Goal: Task Accomplishment & Management: Manage account settings

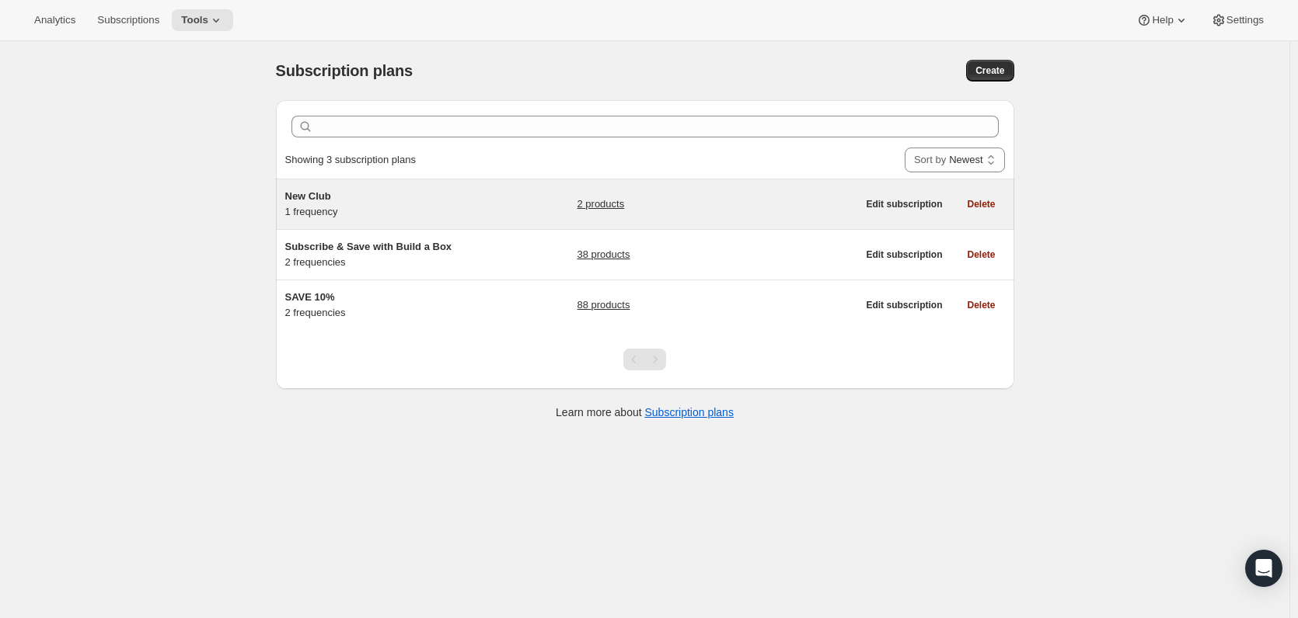
click at [361, 205] on div "New Club 1 frequency" at bounding box center [382, 204] width 194 height 31
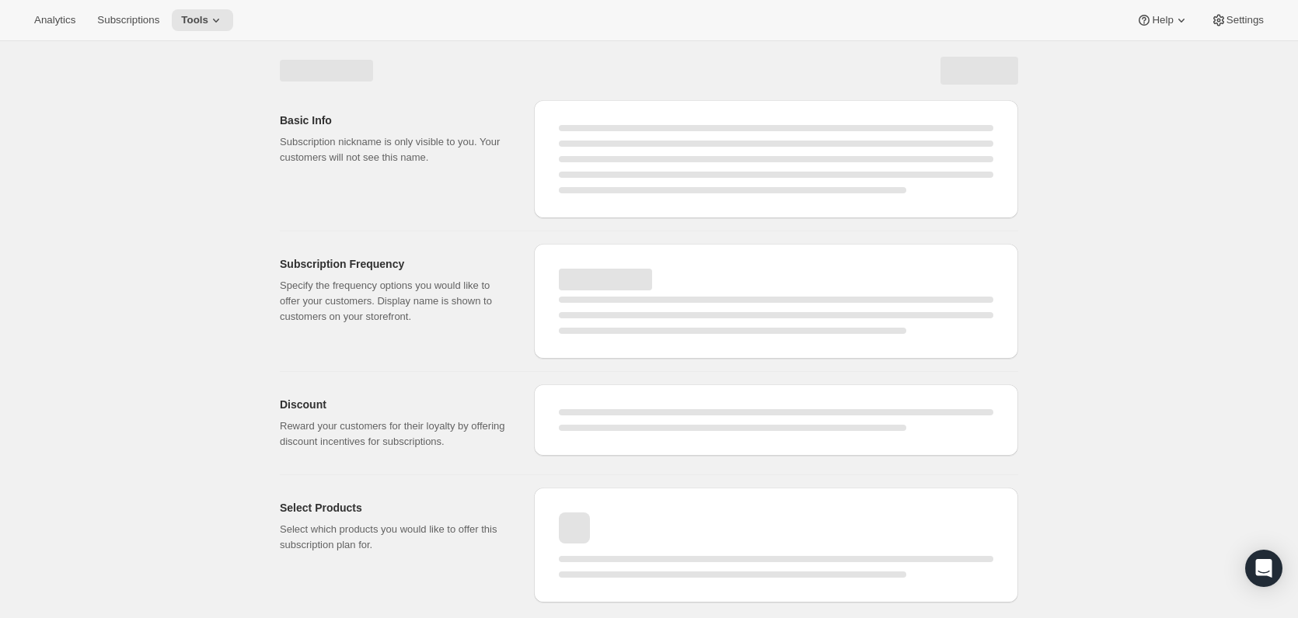
select select "WEEK"
select select "MONTH"
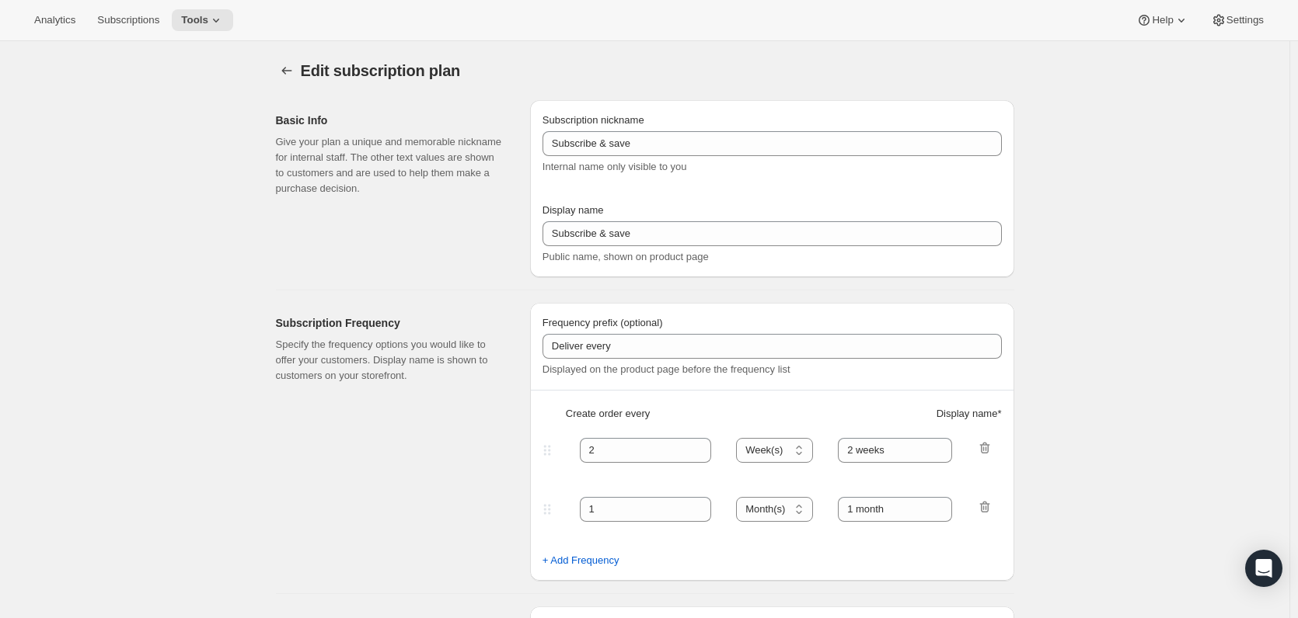
type input "New Club"
type input "Join & Save 10%"
type input "1"
select select "MONTH"
type input "Month"
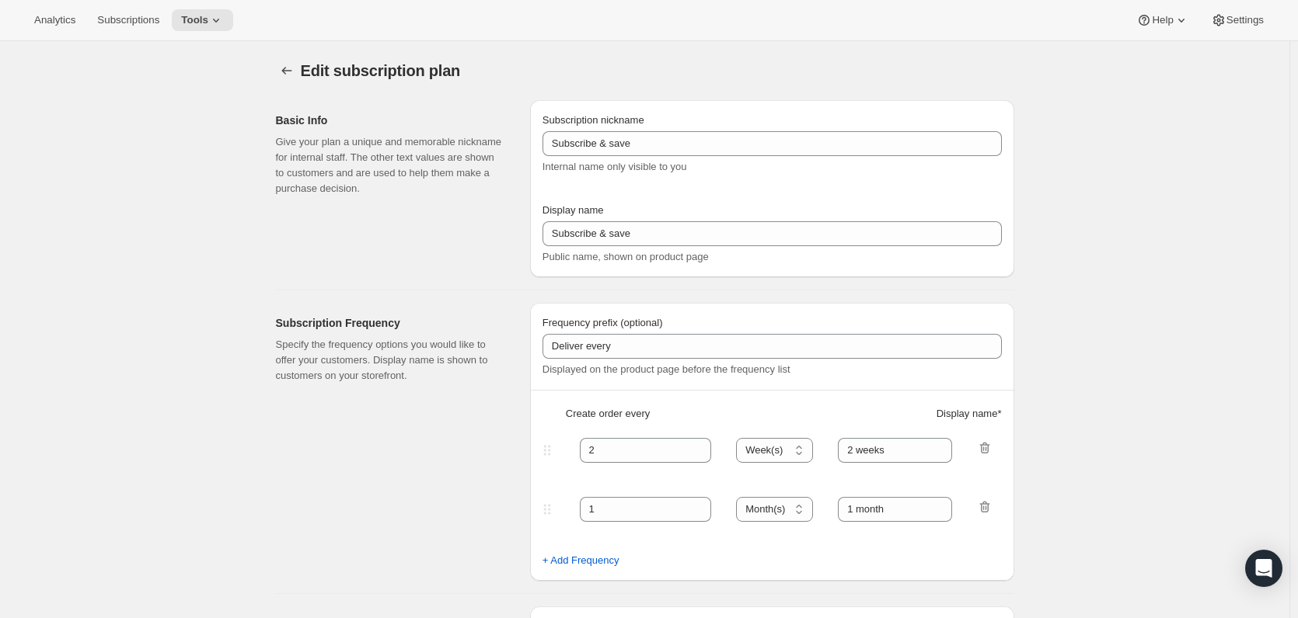
type input "10"
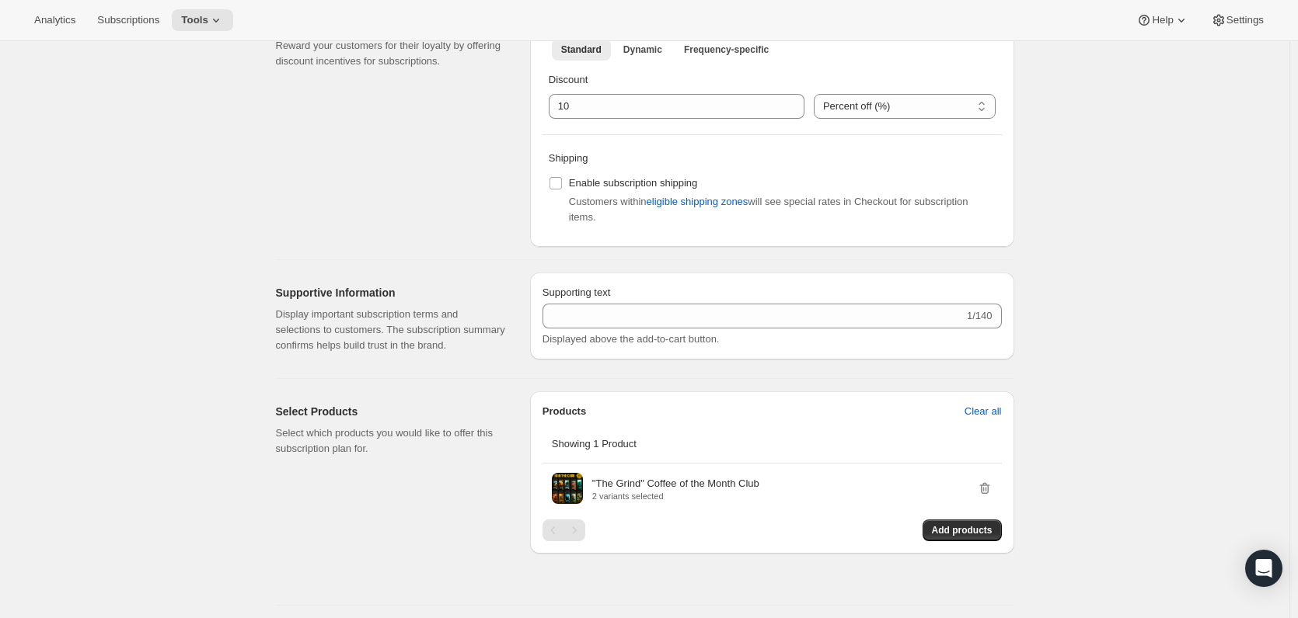
scroll to position [883, 0]
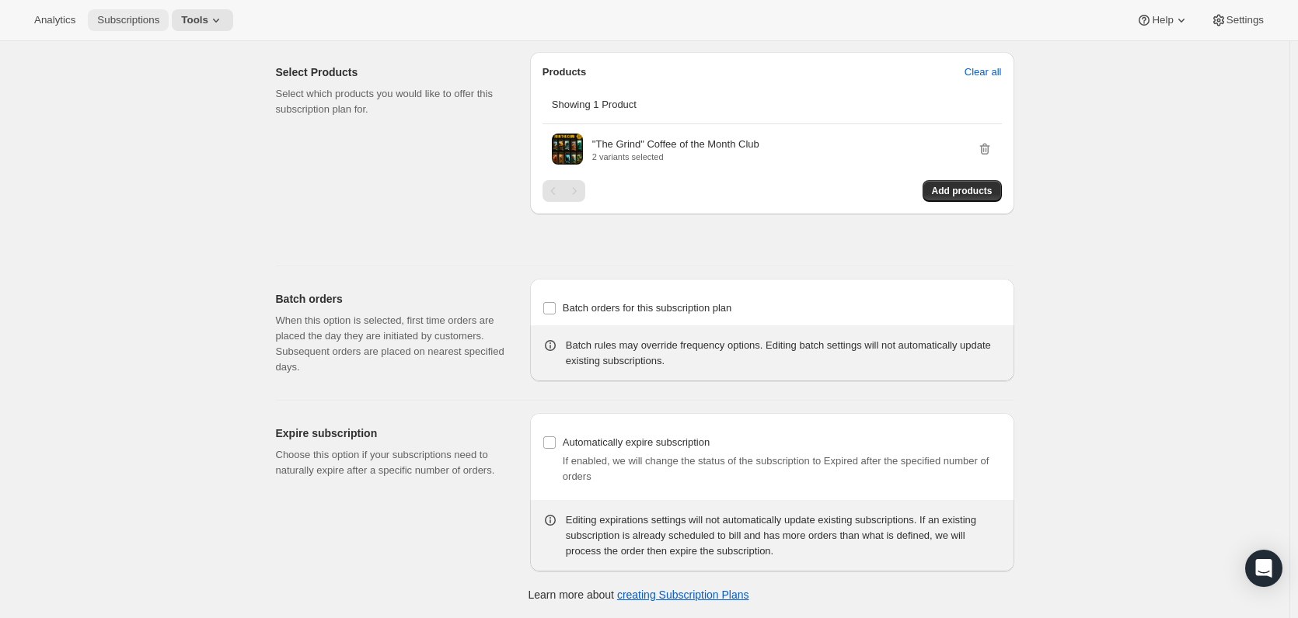
click at [130, 25] on span "Subscriptions" at bounding box center [128, 20] width 62 height 12
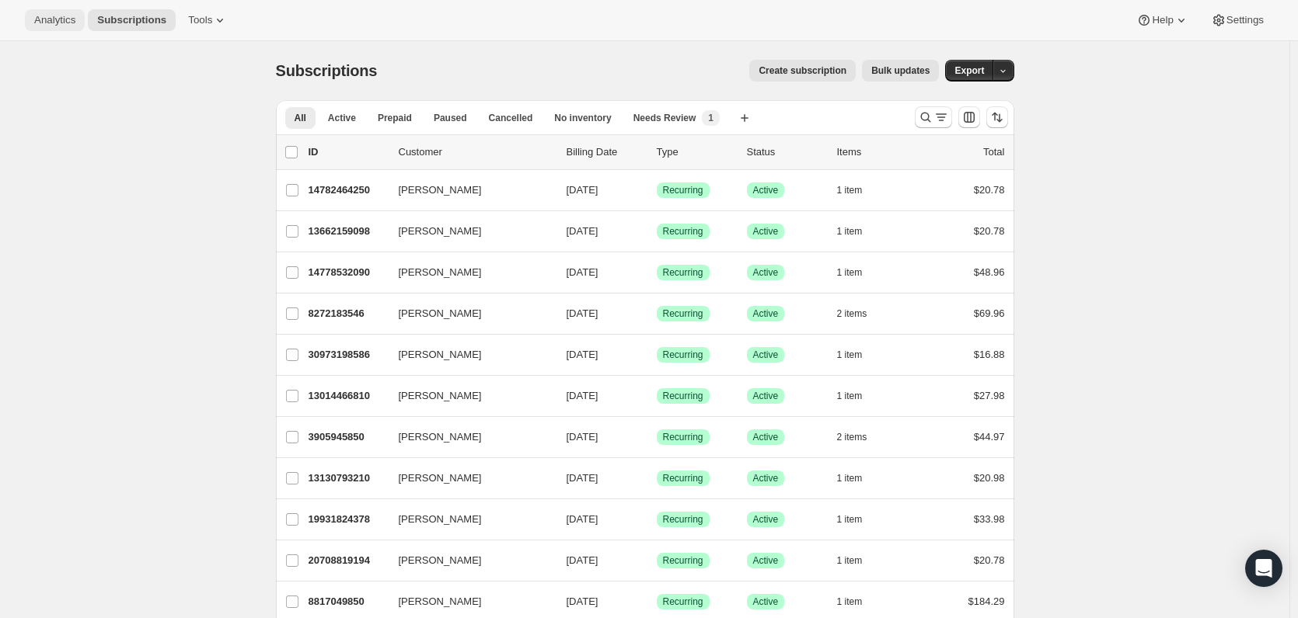
click at [65, 16] on span "Analytics" at bounding box center [54, 20] width 41 height 12
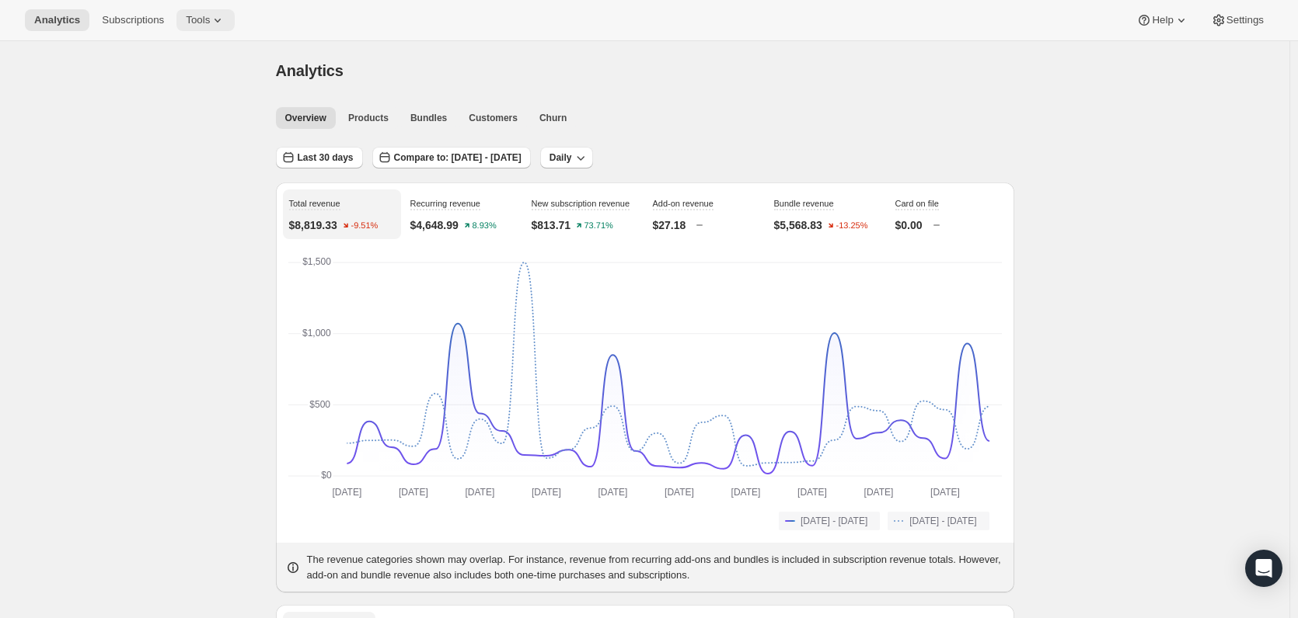
click at [186, 17] on span "Tools" at bounding box center [198, 20] width 24 height 12
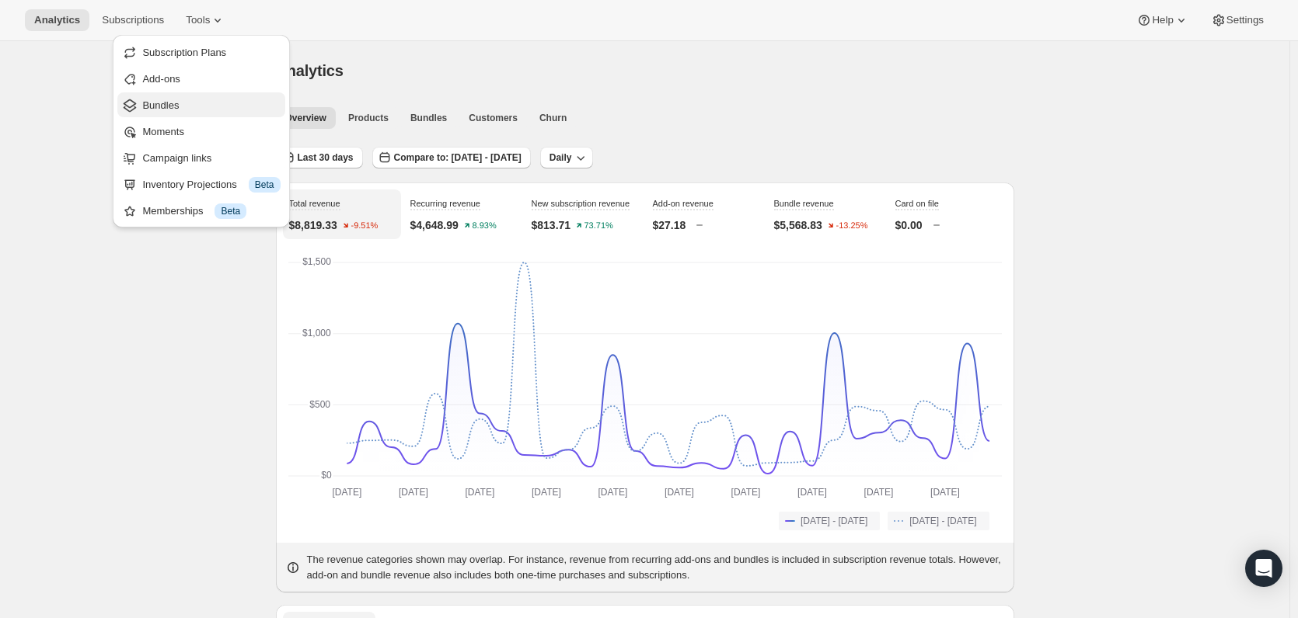
click at [153, 110] on span "Bundles" at bounding box center [160, 105] width 37 height 12
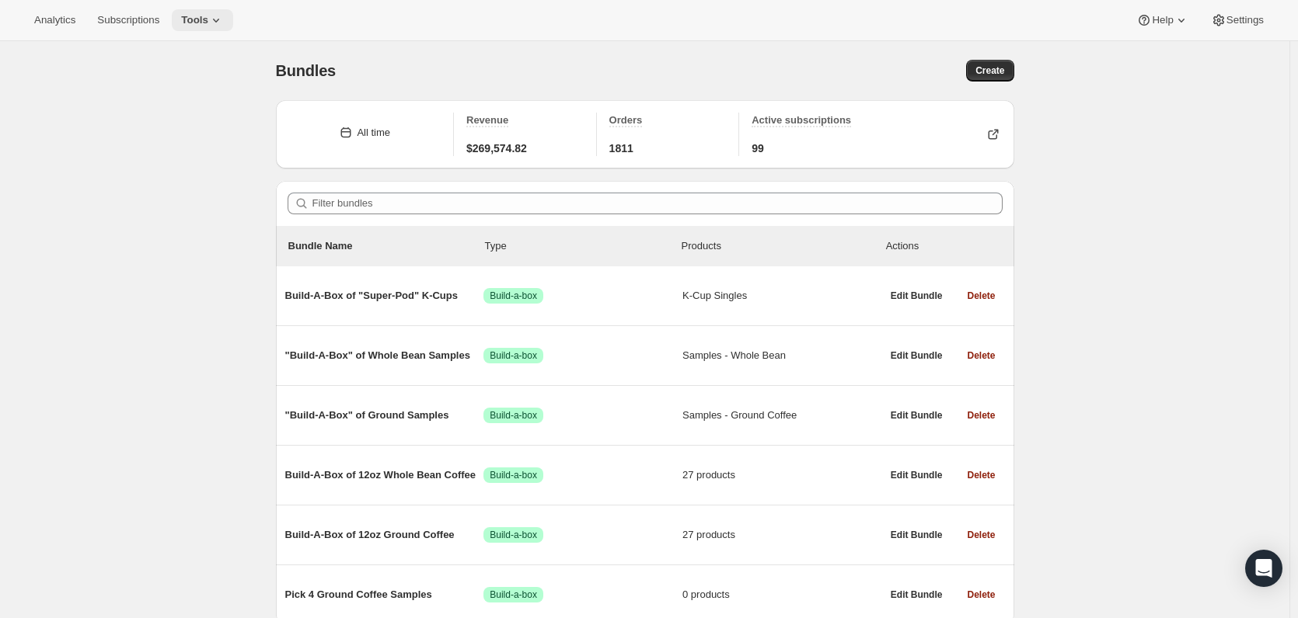
click at [190, 20] on span "Tools" at bounding box center [194, 20] width 27 height 12
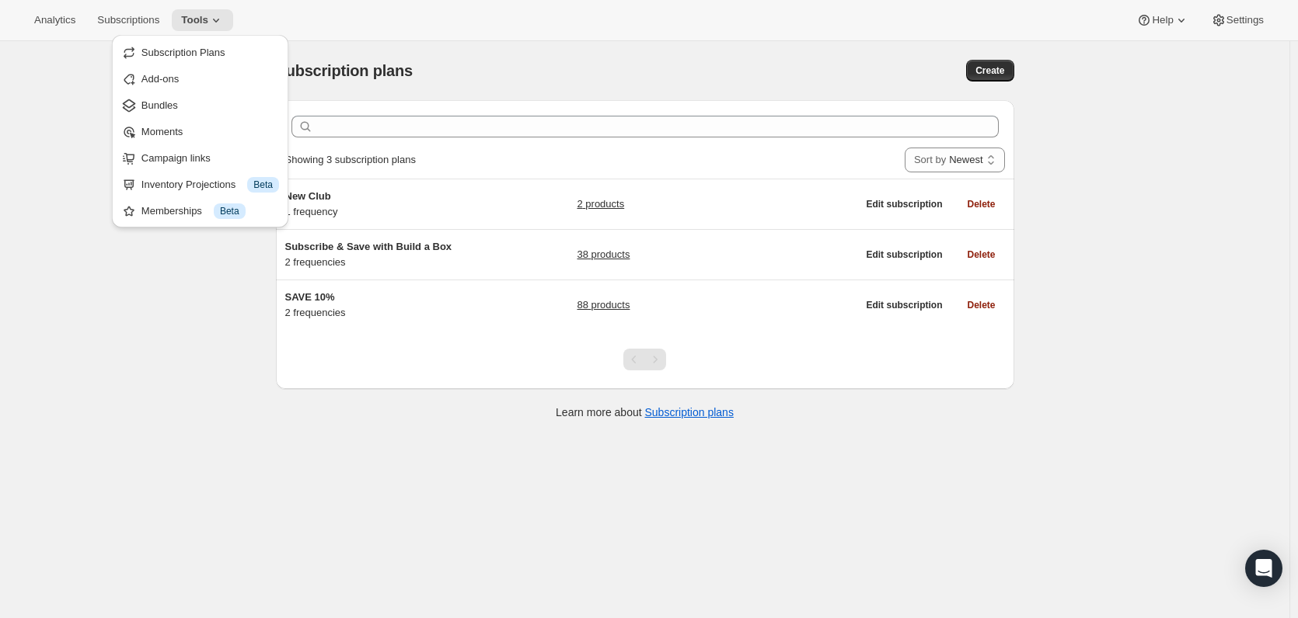
click at [600, 75] on div "Subscription plans" at bounding box center [480, 71] width 408 height 22
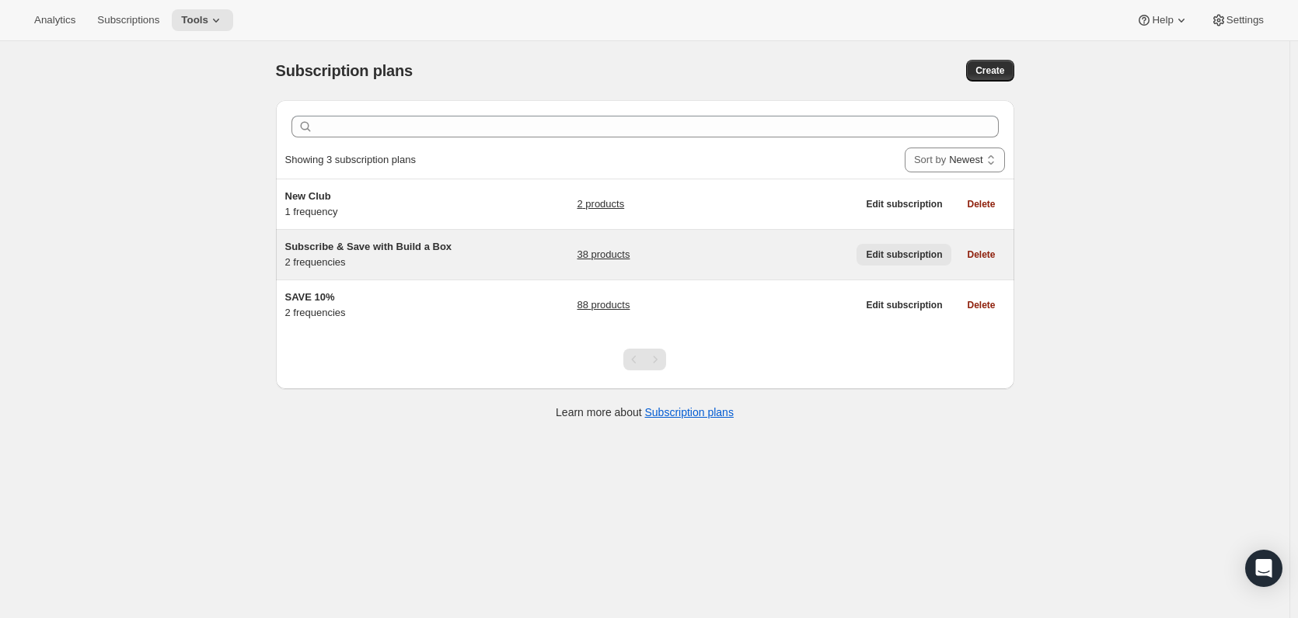
click at [884, 251] on span "Edit subscription" at bounding box center [904, 255] width 76 height 12
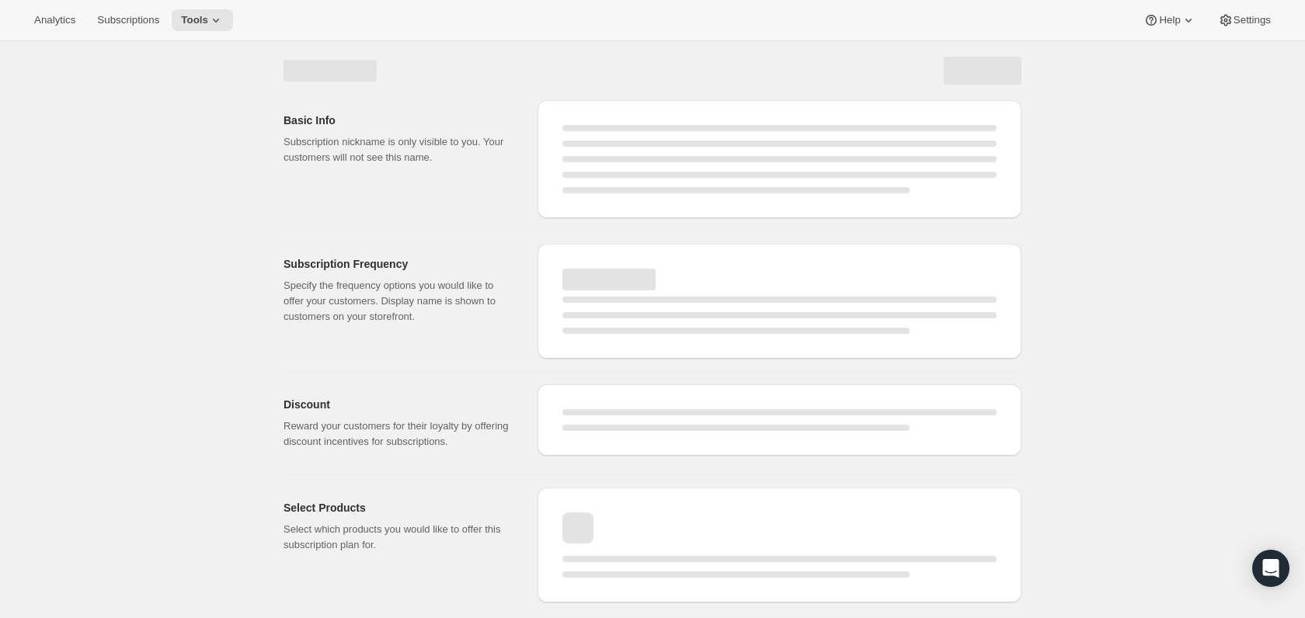
select select "WEEK"
select select "MONTH"
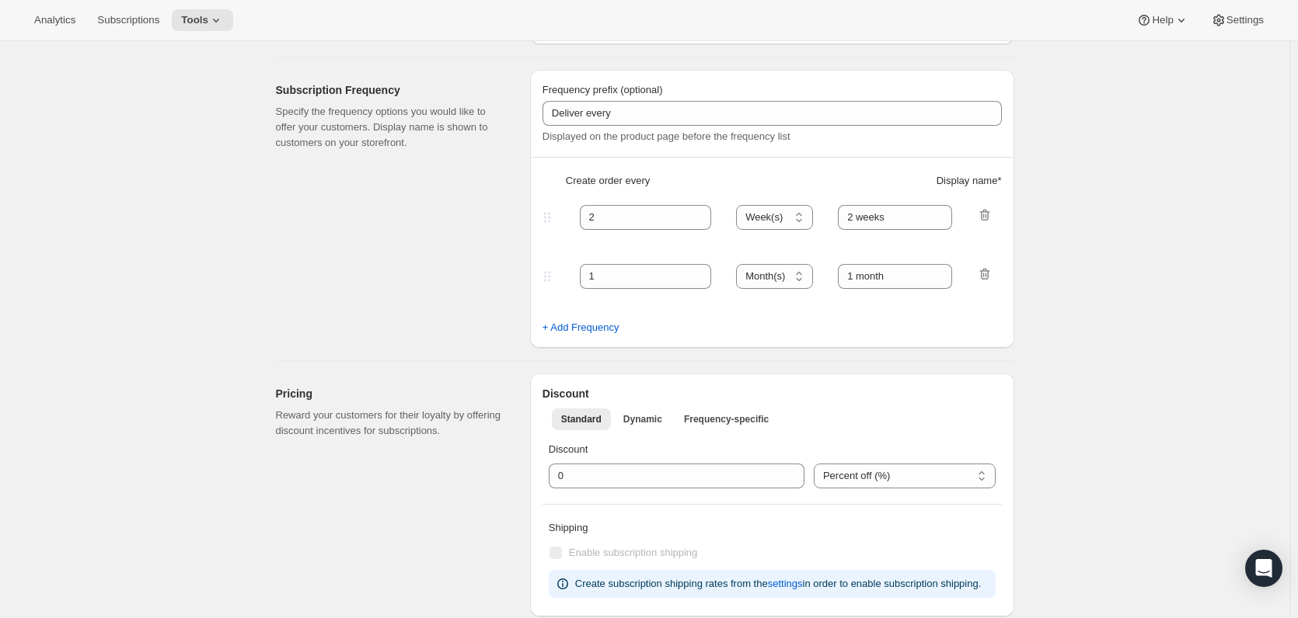
type input "Subscribe & Save with Build a Box"
type input "SUBSCRIBE YOUR BUILD-A-BOX FOR ADDITIONAL 10% SAVINGS!"
type input "DELIVER FRESH EVERY:"
type input "1"
select select "MONTH"
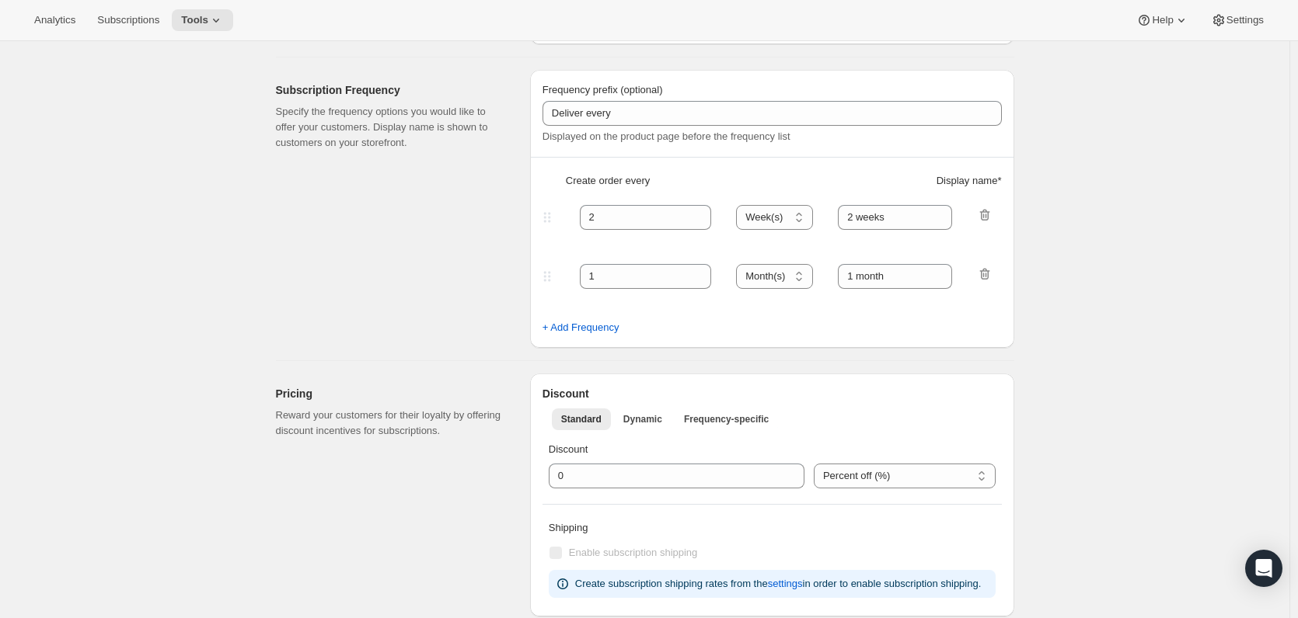
type input "1 month"
type input "2"
select select "WEEK"
type input "2 weeks"
type input "10"
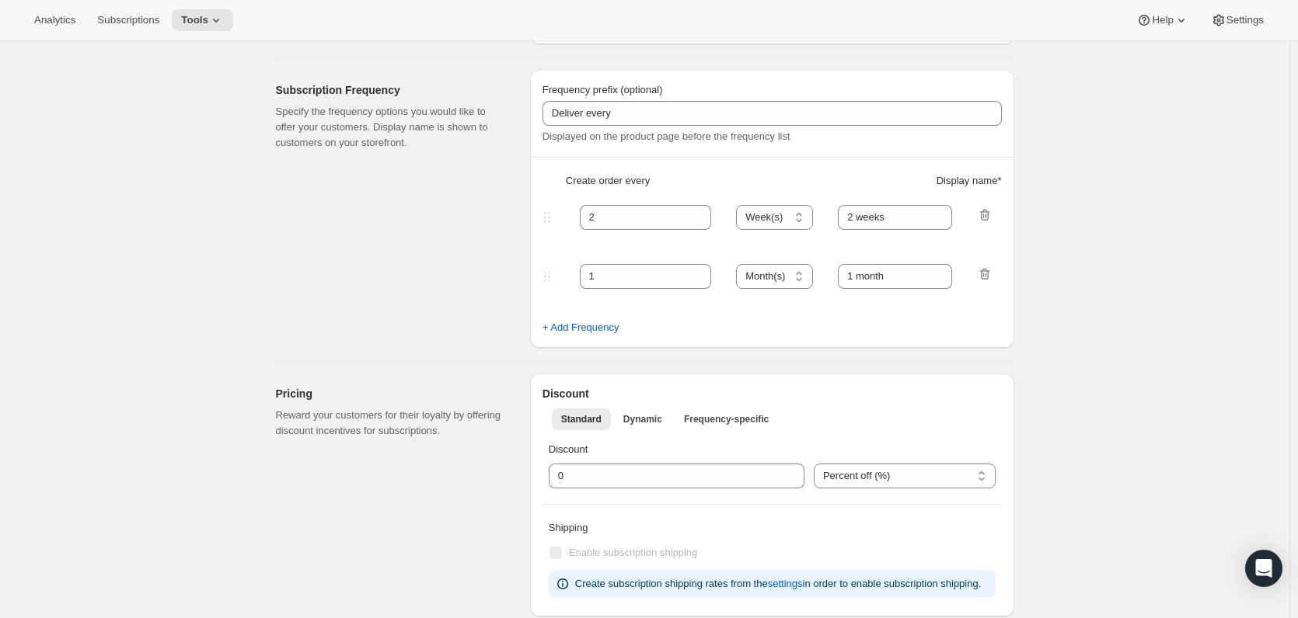
type input "Save an additional 10% off the already discounted Build-A-Box prices!"
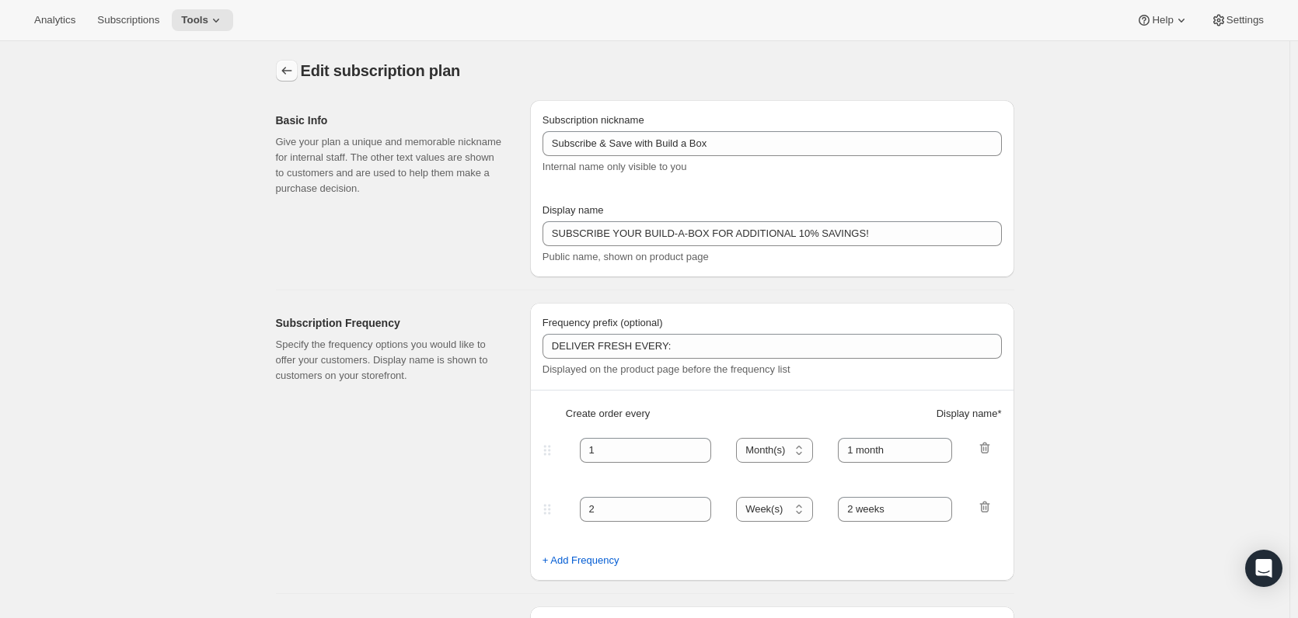
click at [291, 75] on icon "Subscription plans" at bounding box center [287, 71] width 16 height 16
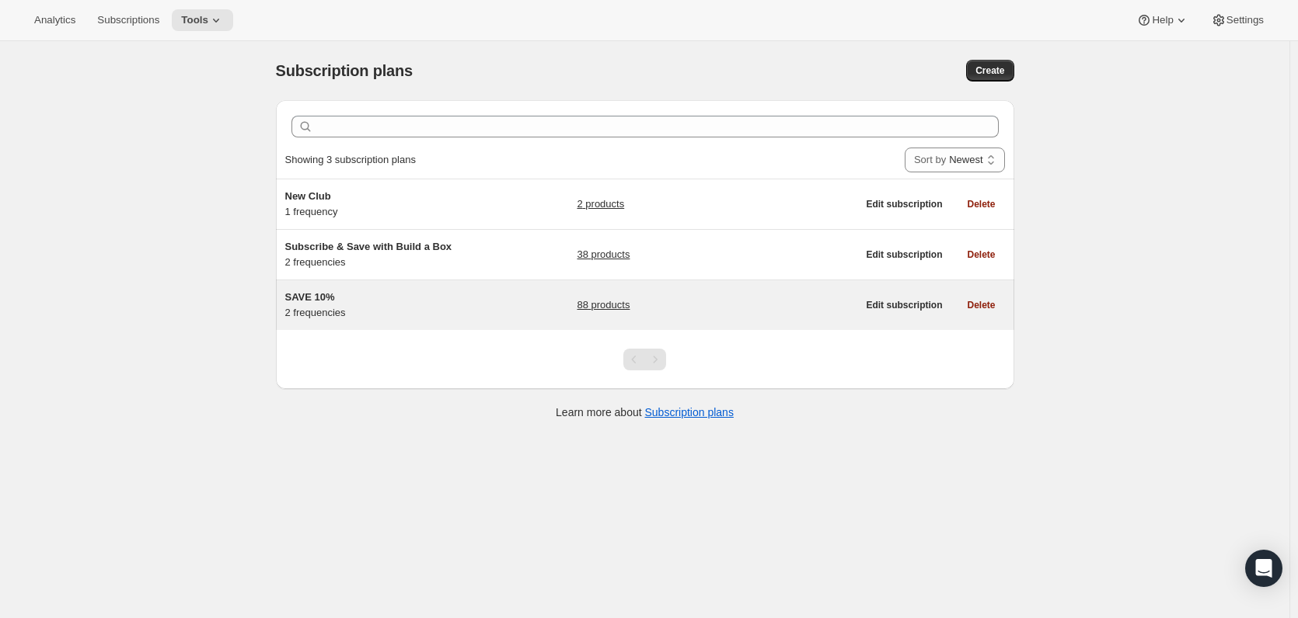
click at [424, 312] on div "SAVE 10% 2 frequencies" at bounding box center [382, 305] width 194 height 31
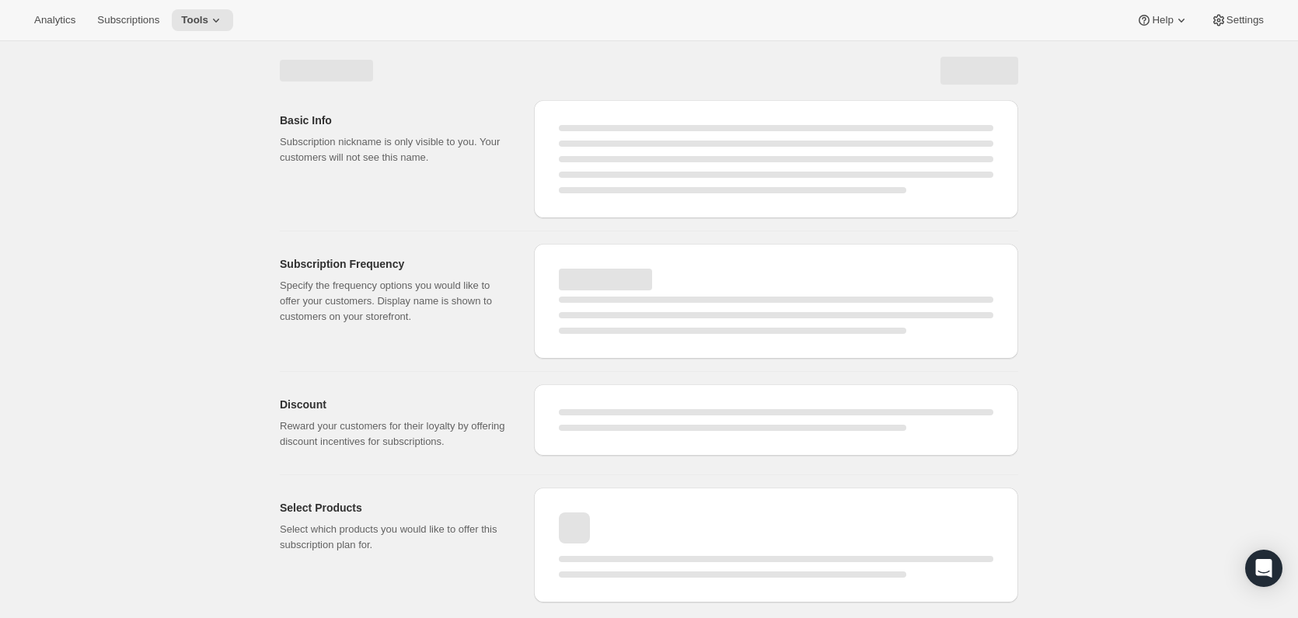
select select "WEEK"
select select "MONTH"
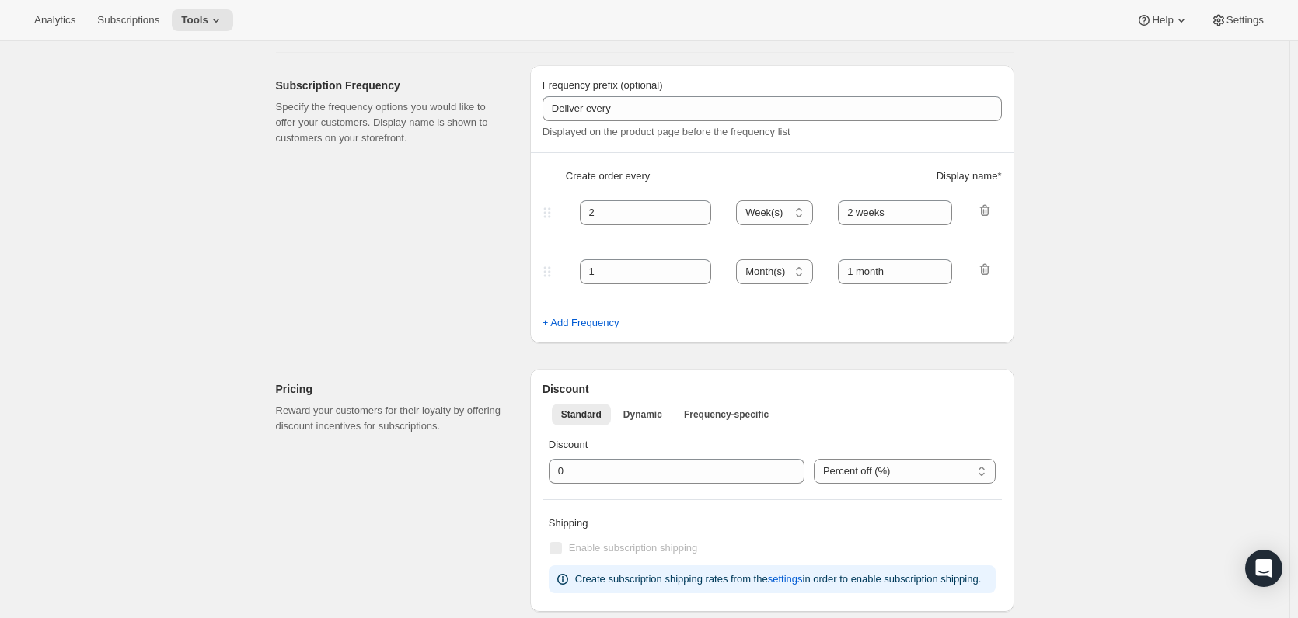
type input "SAVE 10%"
type input "SAVE 10% WITH ROAST & SHIP DELIVERY"
type input "DELIVER FRESH EVERY:"
type input "1"
select select "MONTH"
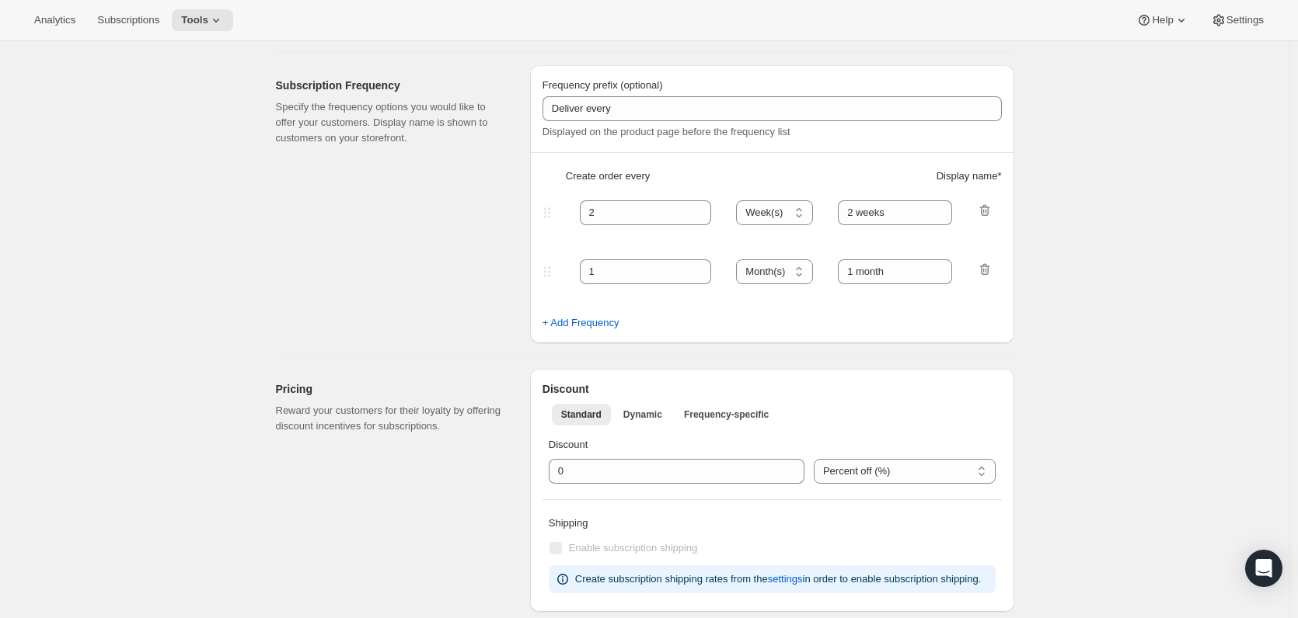
type input "One Month"
type input "2"
select select "WEEK"
type input "Two Weeks"
type input "10"
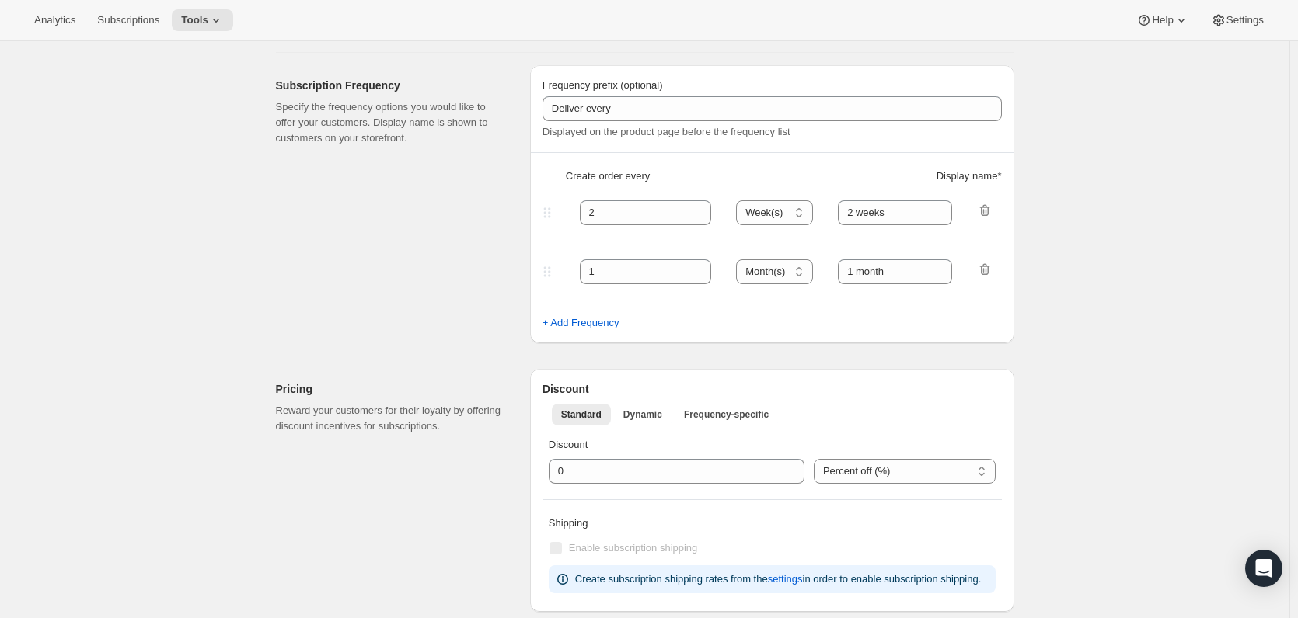
type input "Don't worry! You can adjust, cancel, add or delete your deliveries anytime."
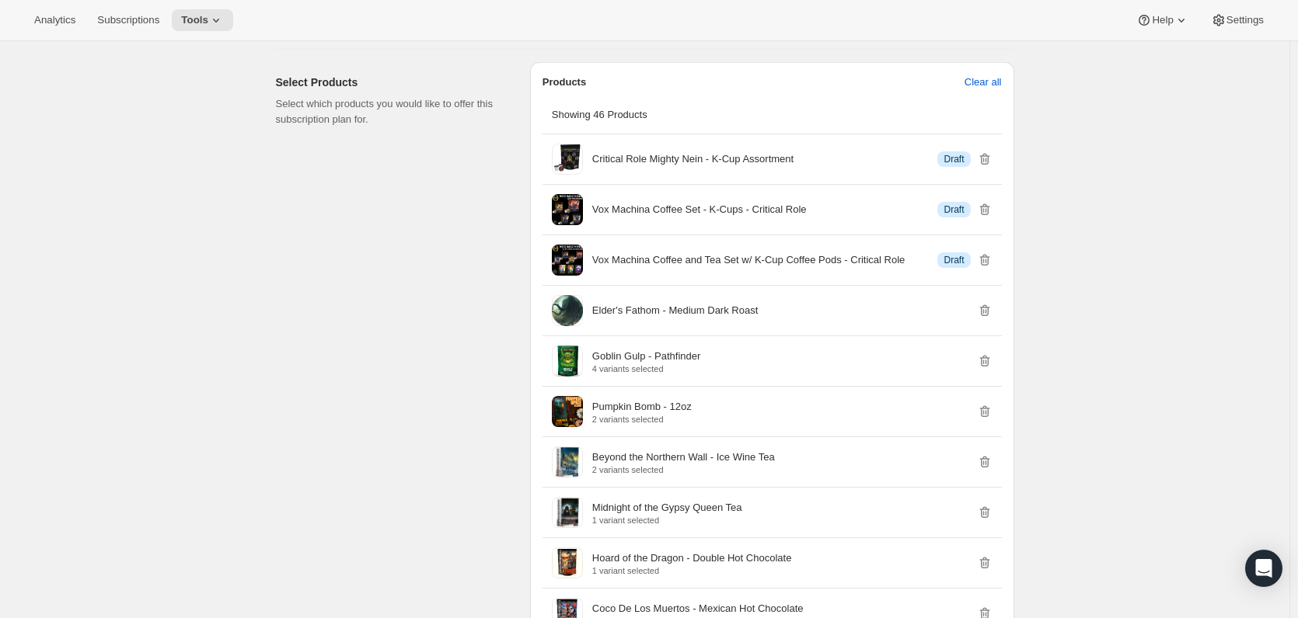
scroll to position [1010, 0]
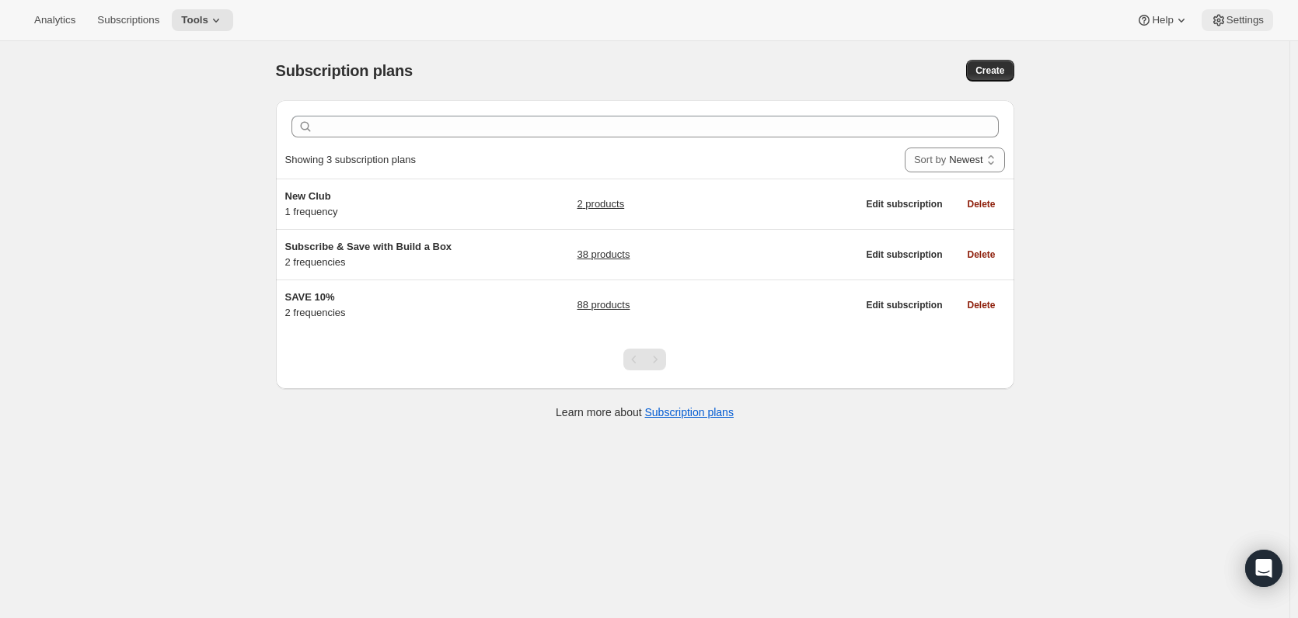
click at [1265, 30] on button "Settings" at bounding box center [1236, 20] width 71 height 22
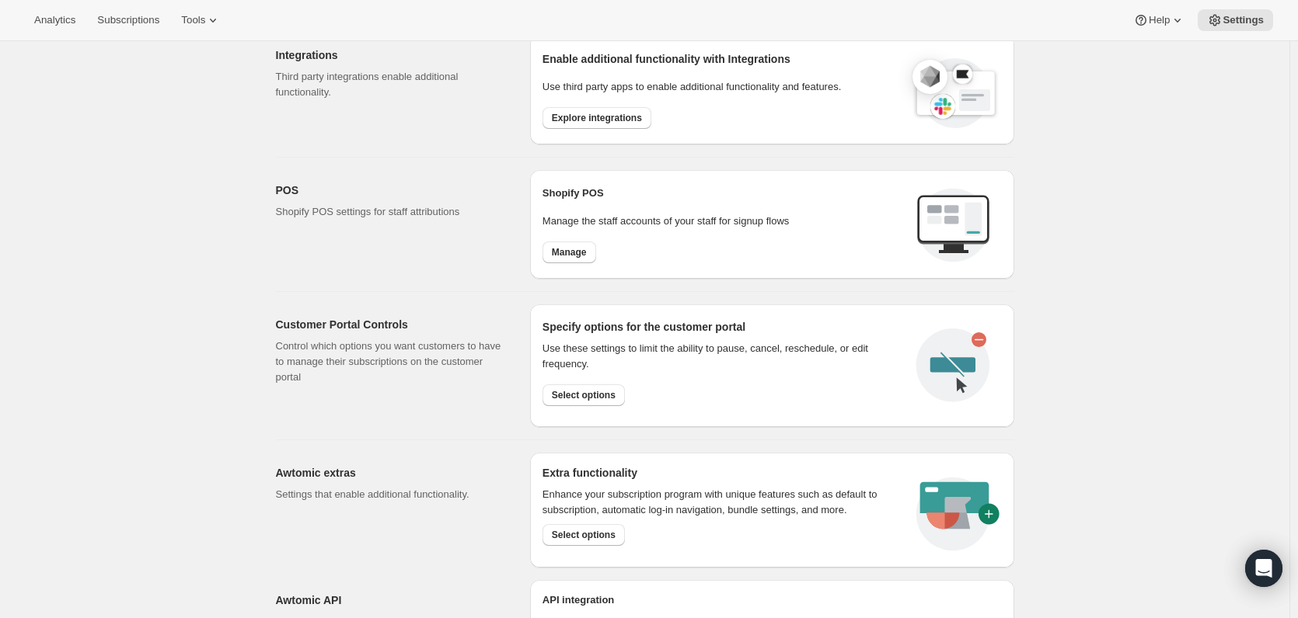
scroll to position [460, 0]
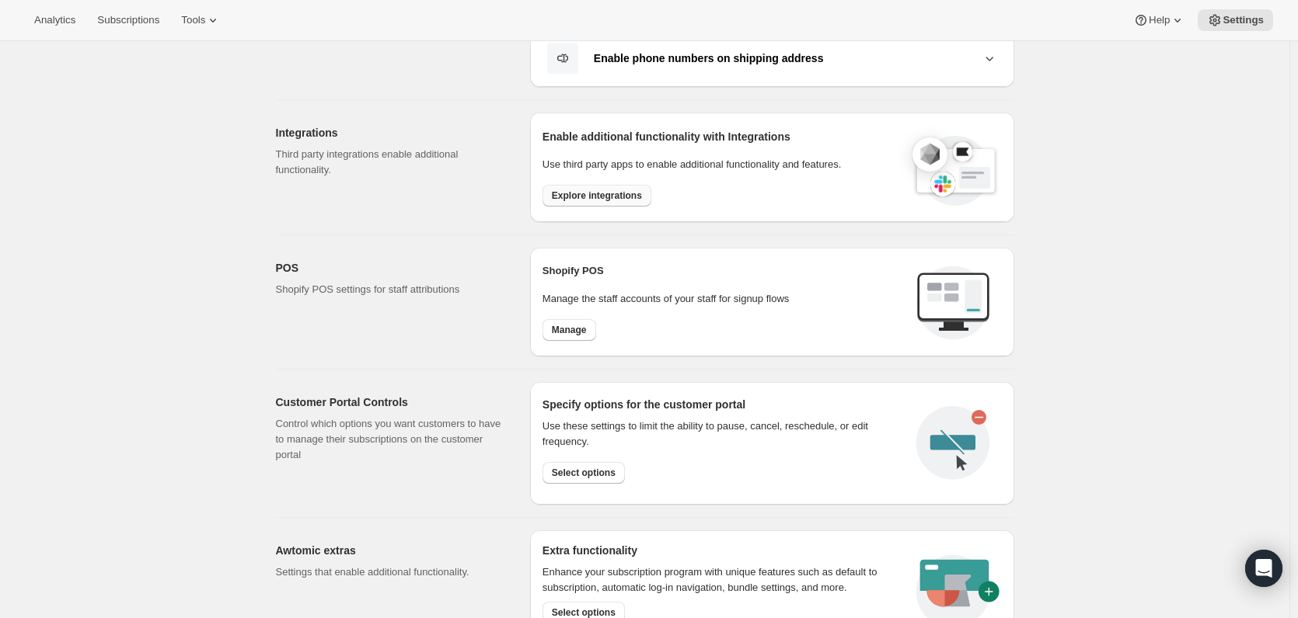
click at [589, 194] on span "Explore integrations" at bounding box center [597, 196] width 90 height 12
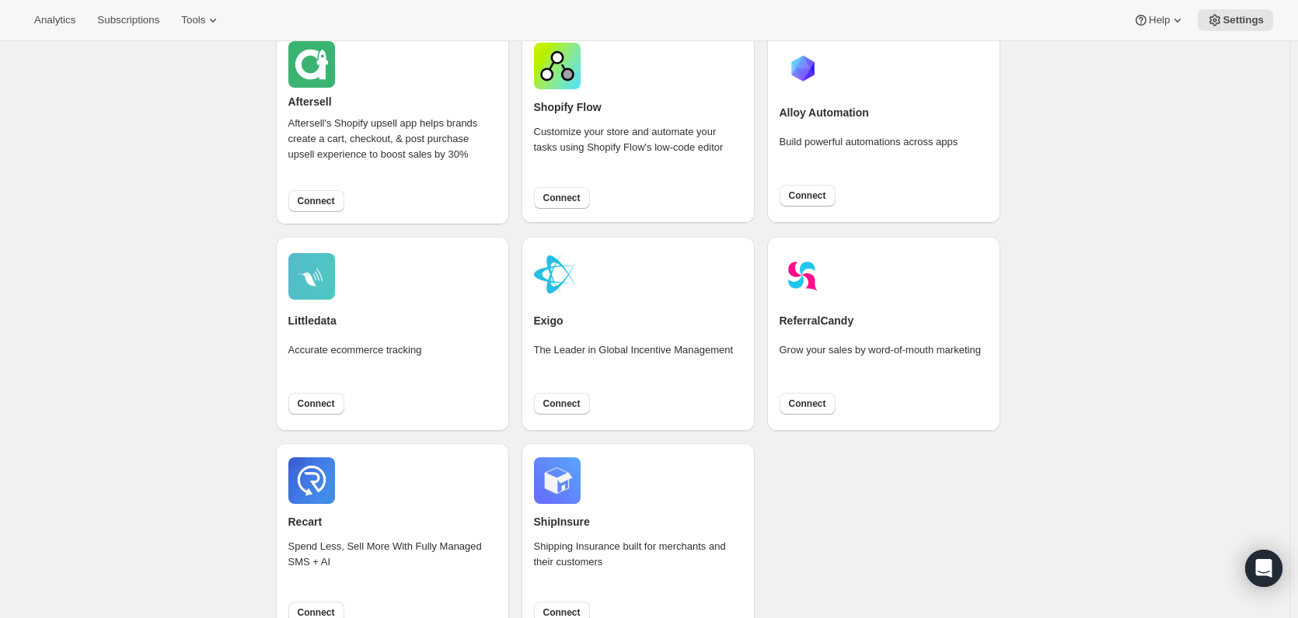
scroll to position [964, 0]
